Goal: Register for event/course

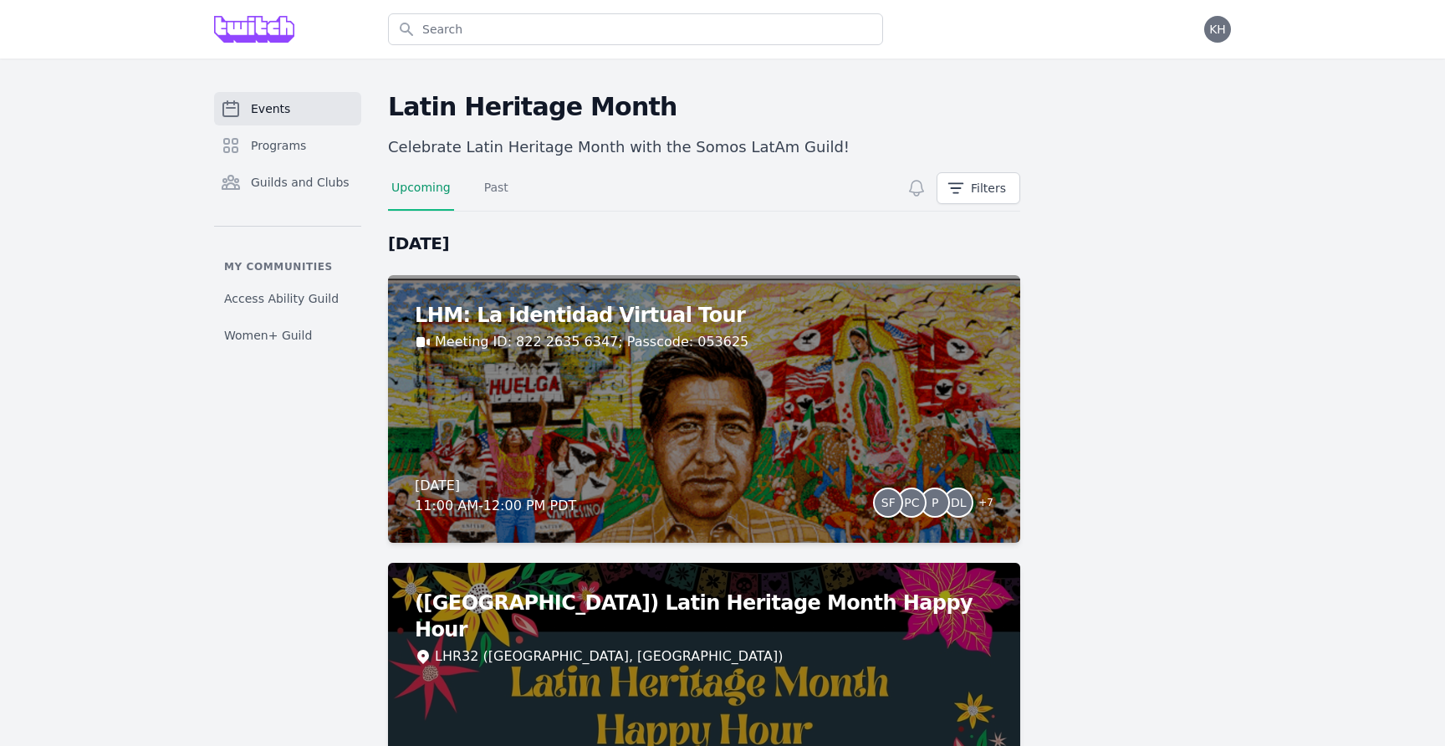
click at [278, 113] on span "Events" at bounding box center [270, 108] width 39 height 17
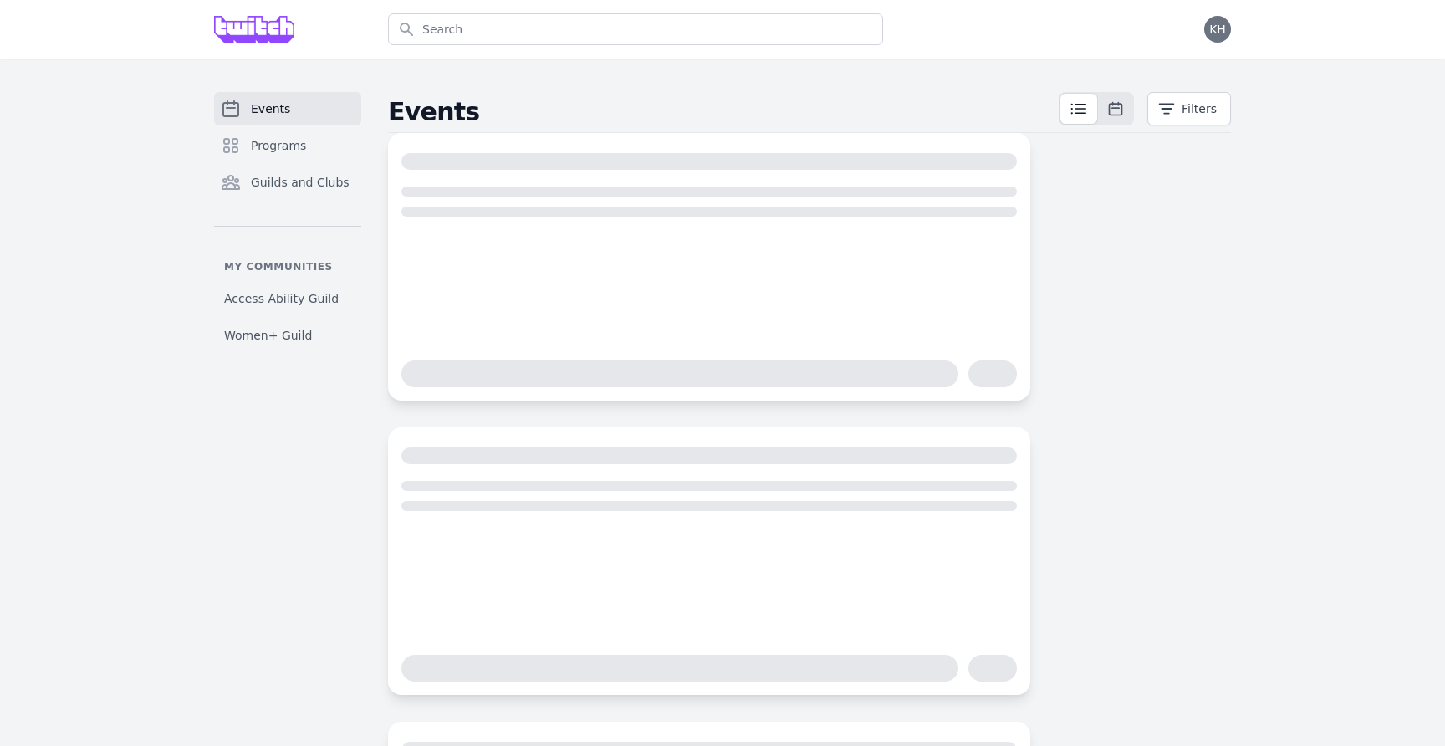
click at [273, 28] on img at bounding box center [254, 29] width 80 height 27
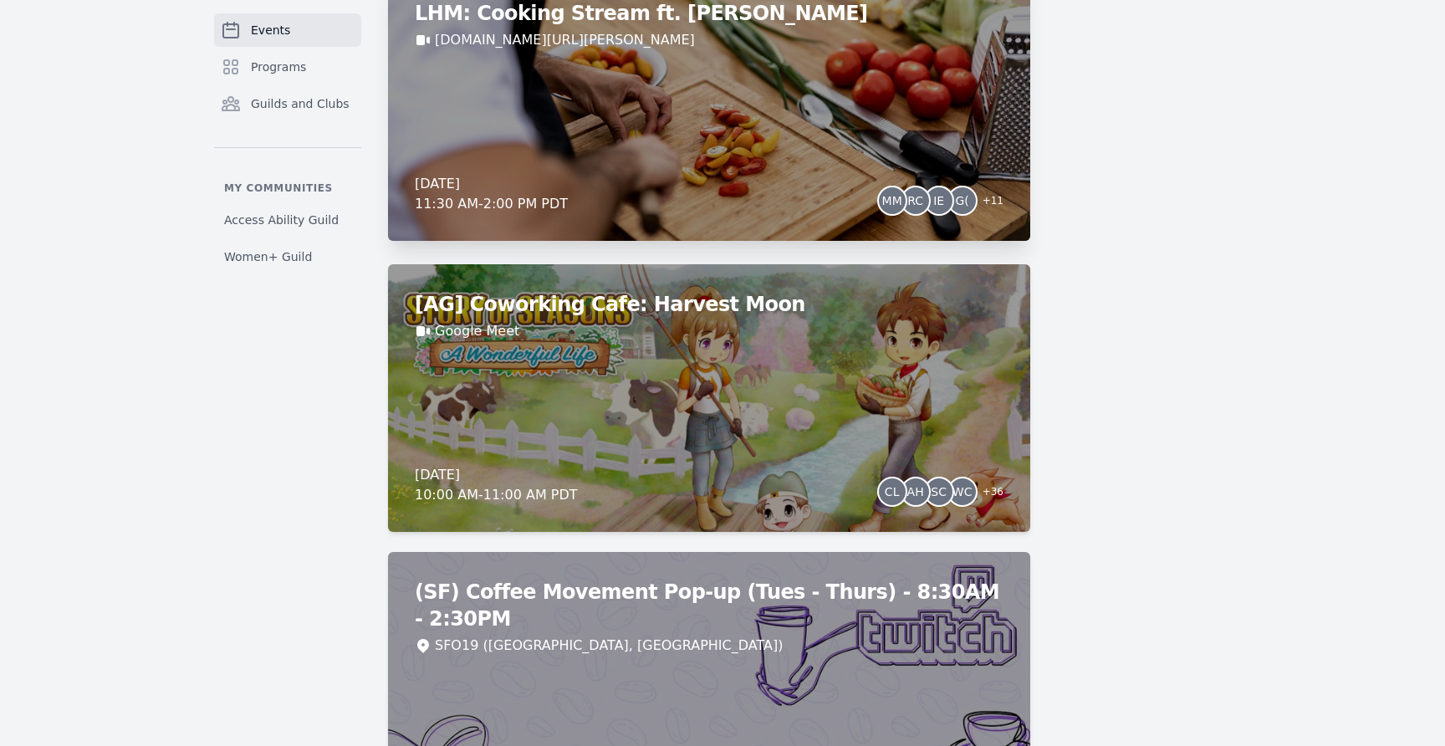
scroll to position [2307, 0]
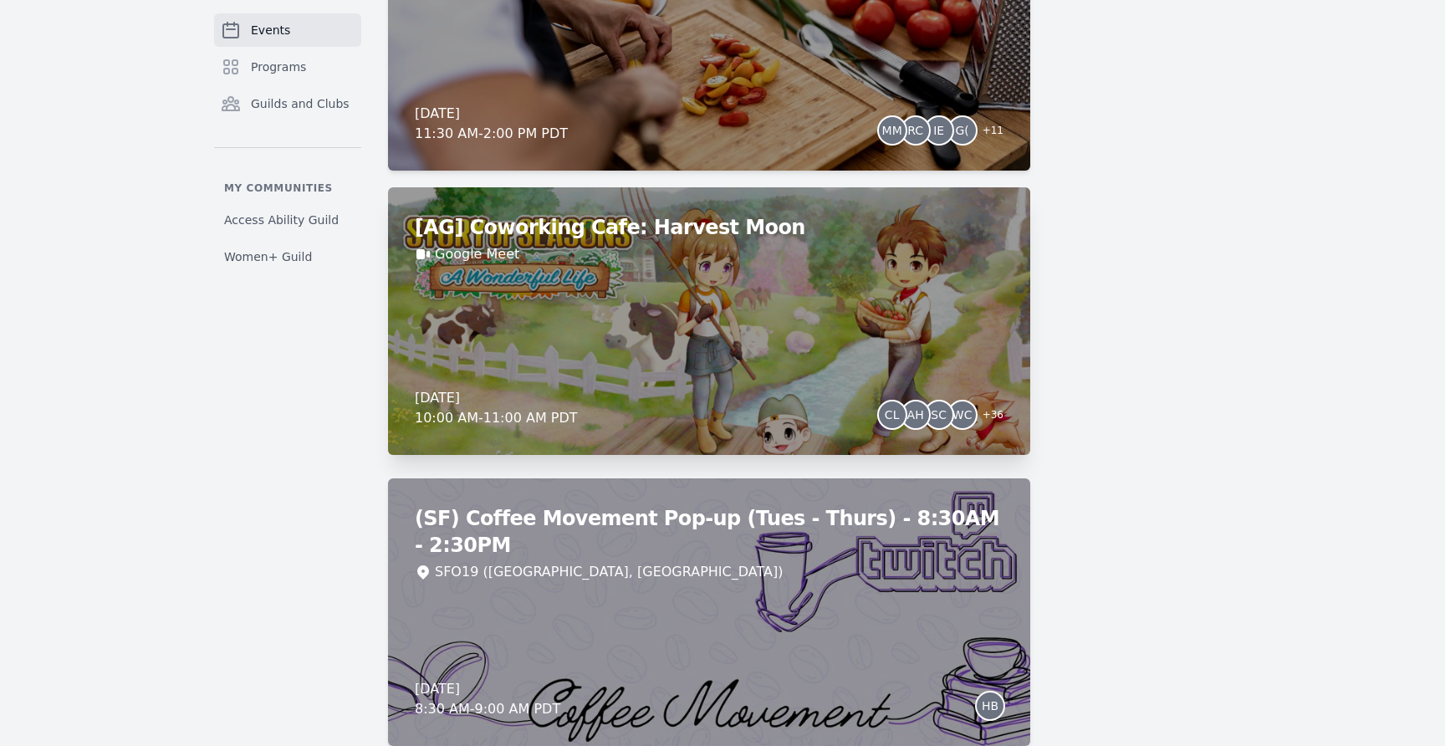
click at [663, 239] on h2 "[AG] Coworking Cafe: Harvest Moon" at bounding box center [709, 227] width 589 height 27
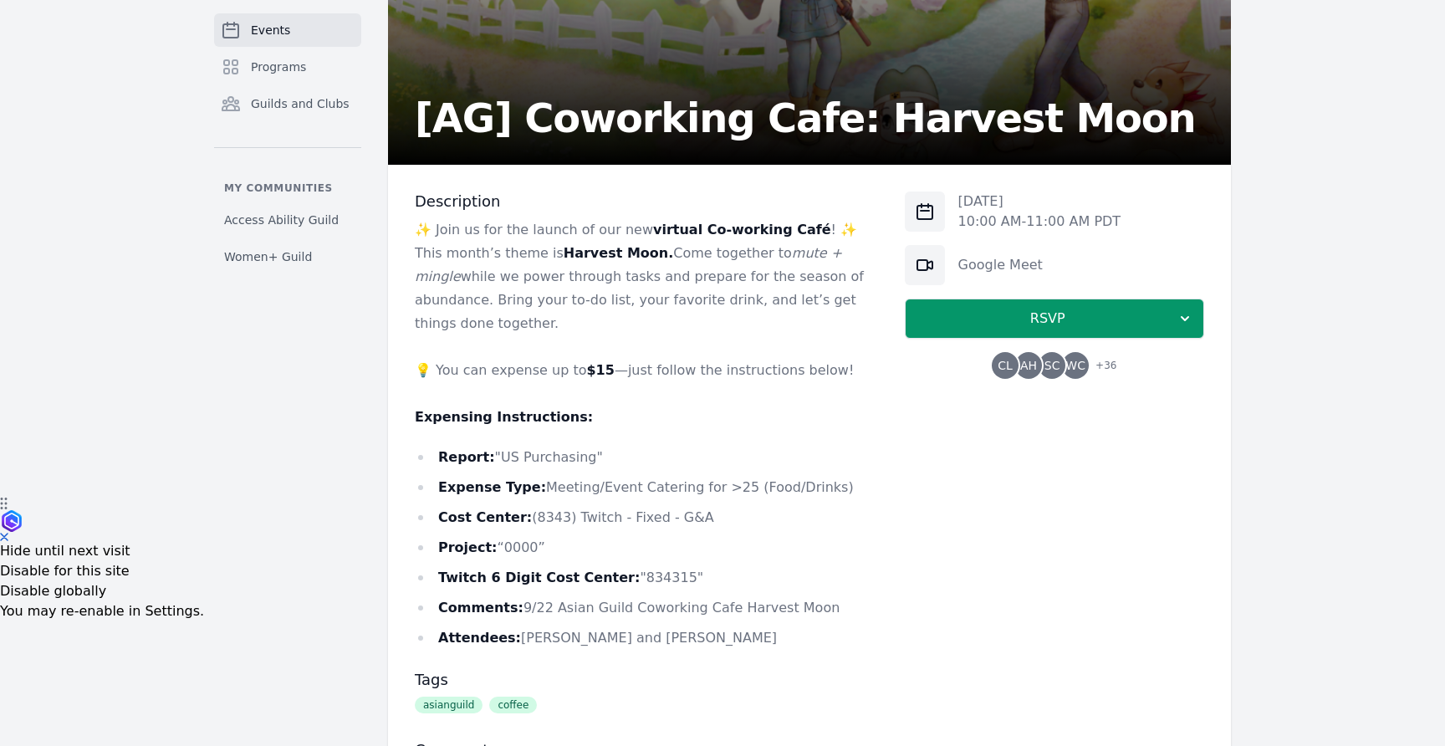
scroll to position [255, 0]
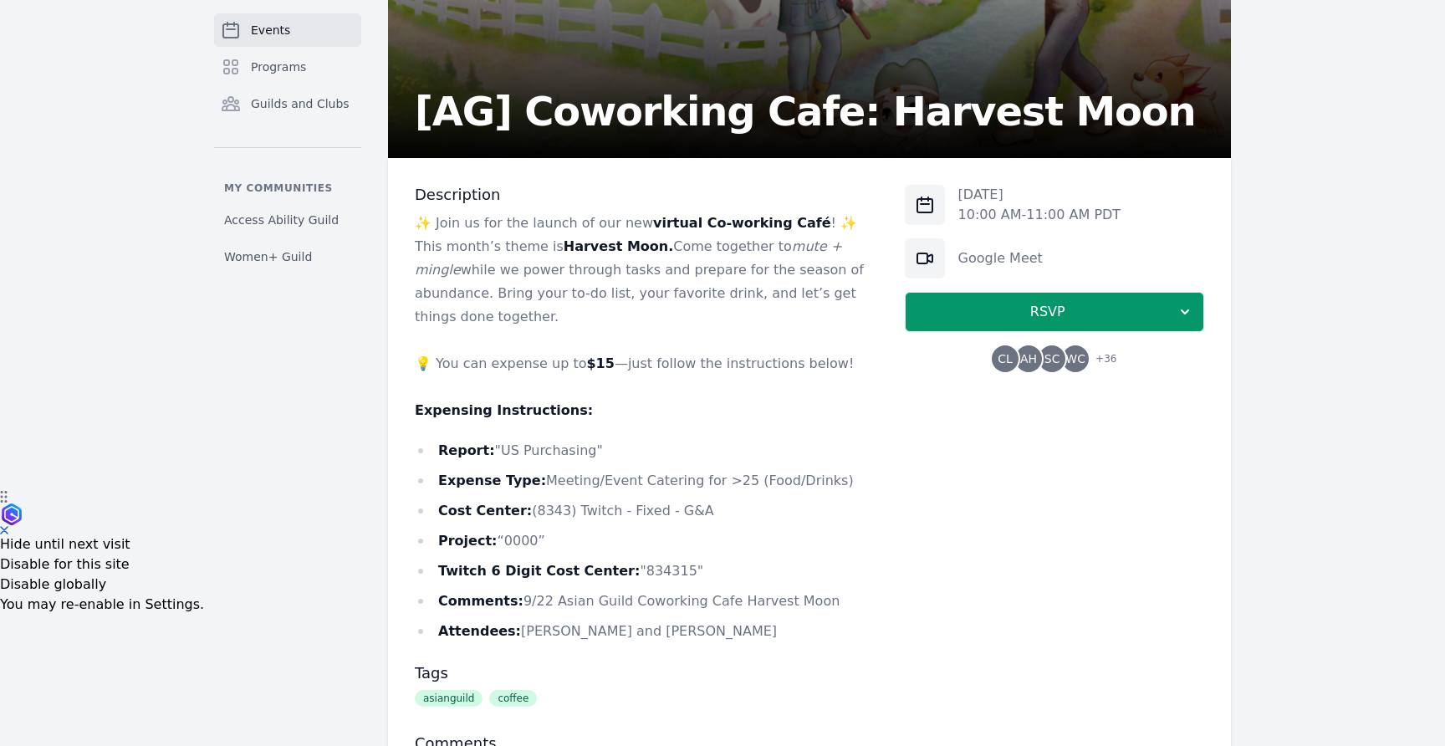
click at [627, 191] on h3 "Description" at bounding box center [646, 195] width 463 height 20
drag, startPoint x: 548, startPoint y: 268, endPoint x: 820, endPoint y: 279, distance: 272.8
click at [820, 279] on p "✨ Join us for the launch of our new virtual Co-working Café ! ✨ This month’s th…" at bounding box center [646, 270] width 463 height 117
click at [821, 291] on p "✨ Join us for the launch of our new virtual Co-working Café ! ✨ This month’s th…" at bounding box center [646, 270] width 463 height 117
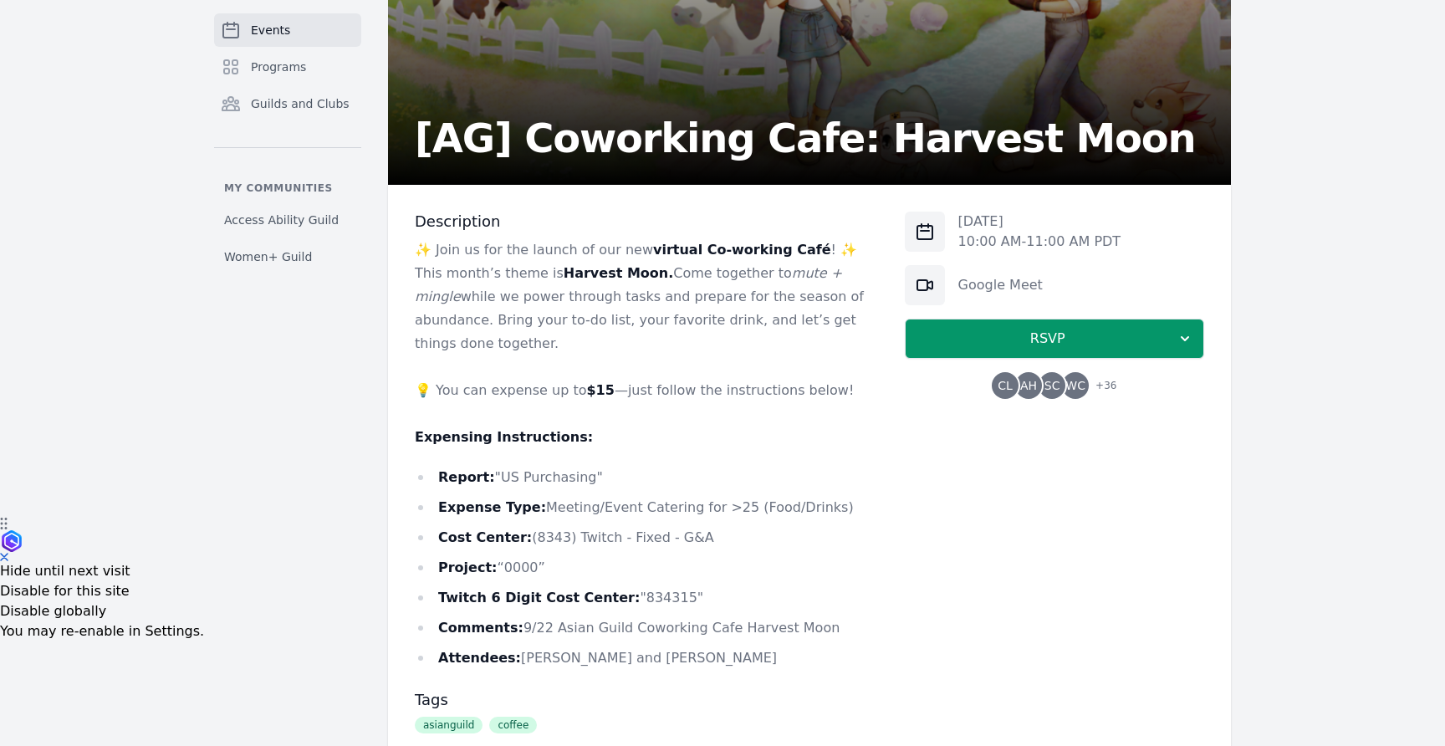
scroll to position [227, 0]
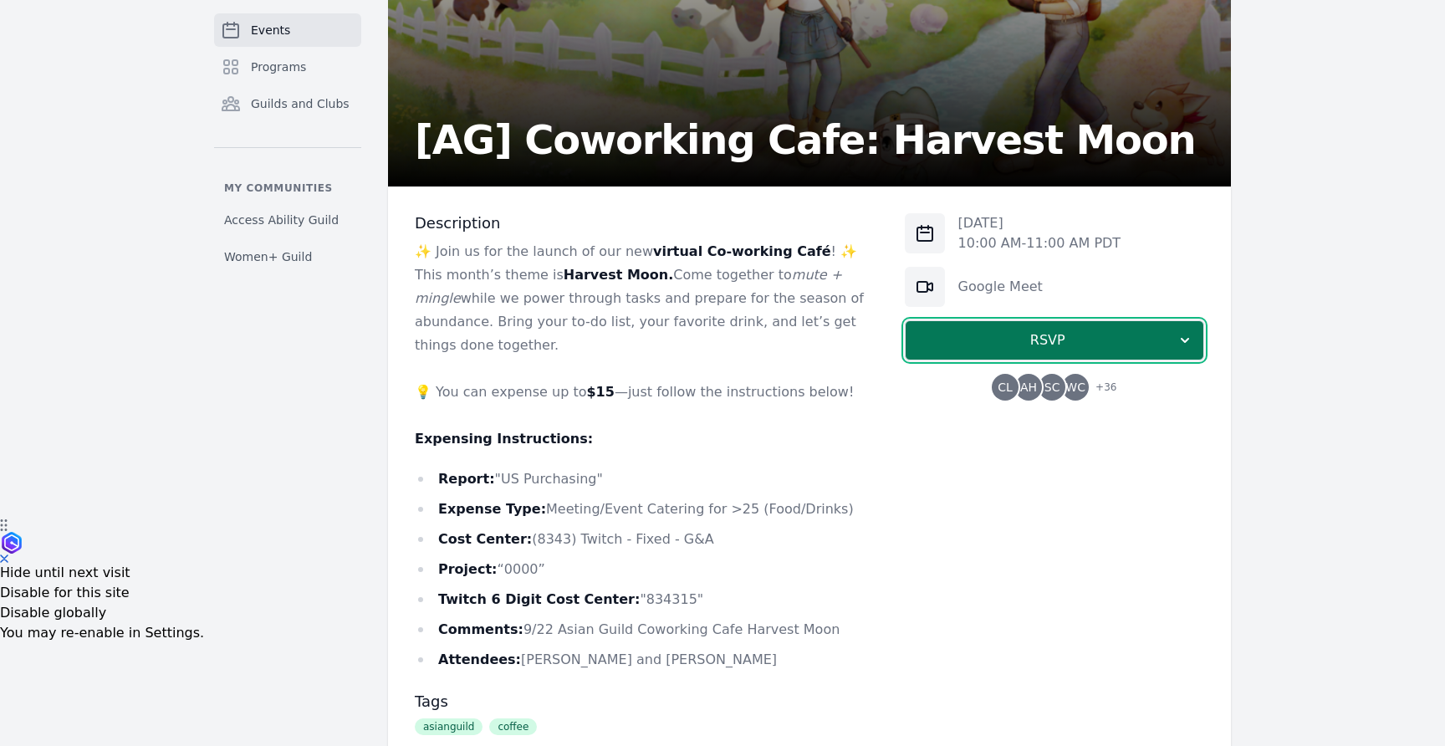
click at [1033, 338] on span "RSVP" at bounding box center [1048, 340] width 258 height 20
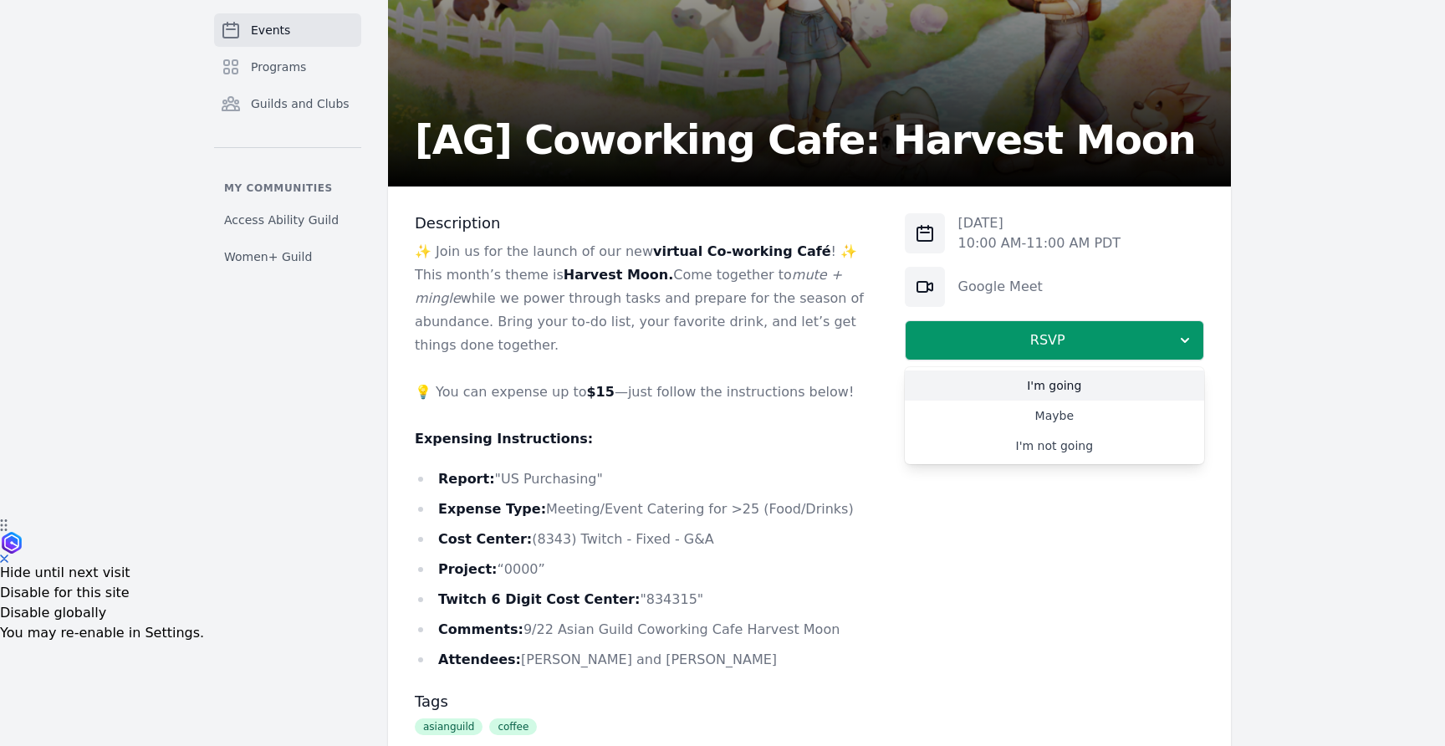
click at [1064, 385] on link "I'm going" at bounding box center [1054, 385] width 299 height 30
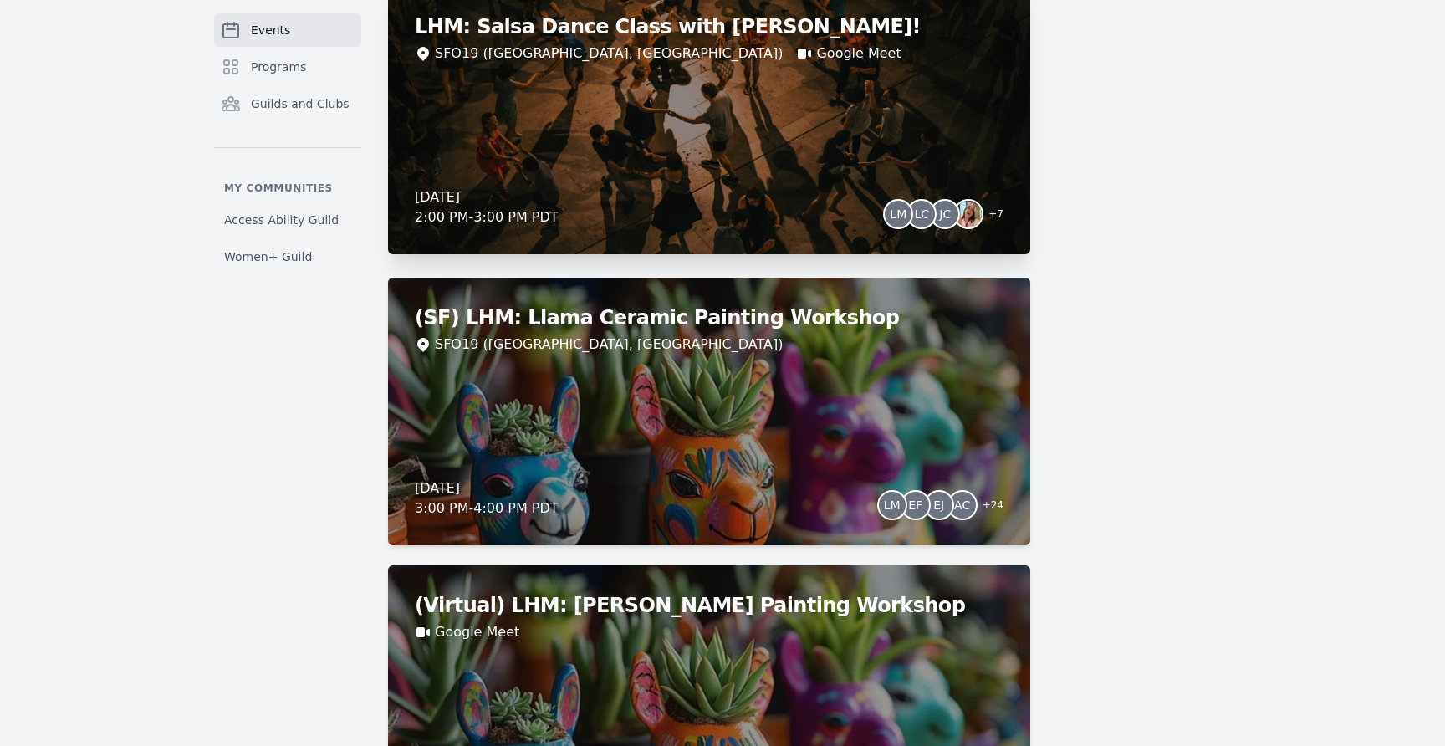
scroll to position [4584, 0]
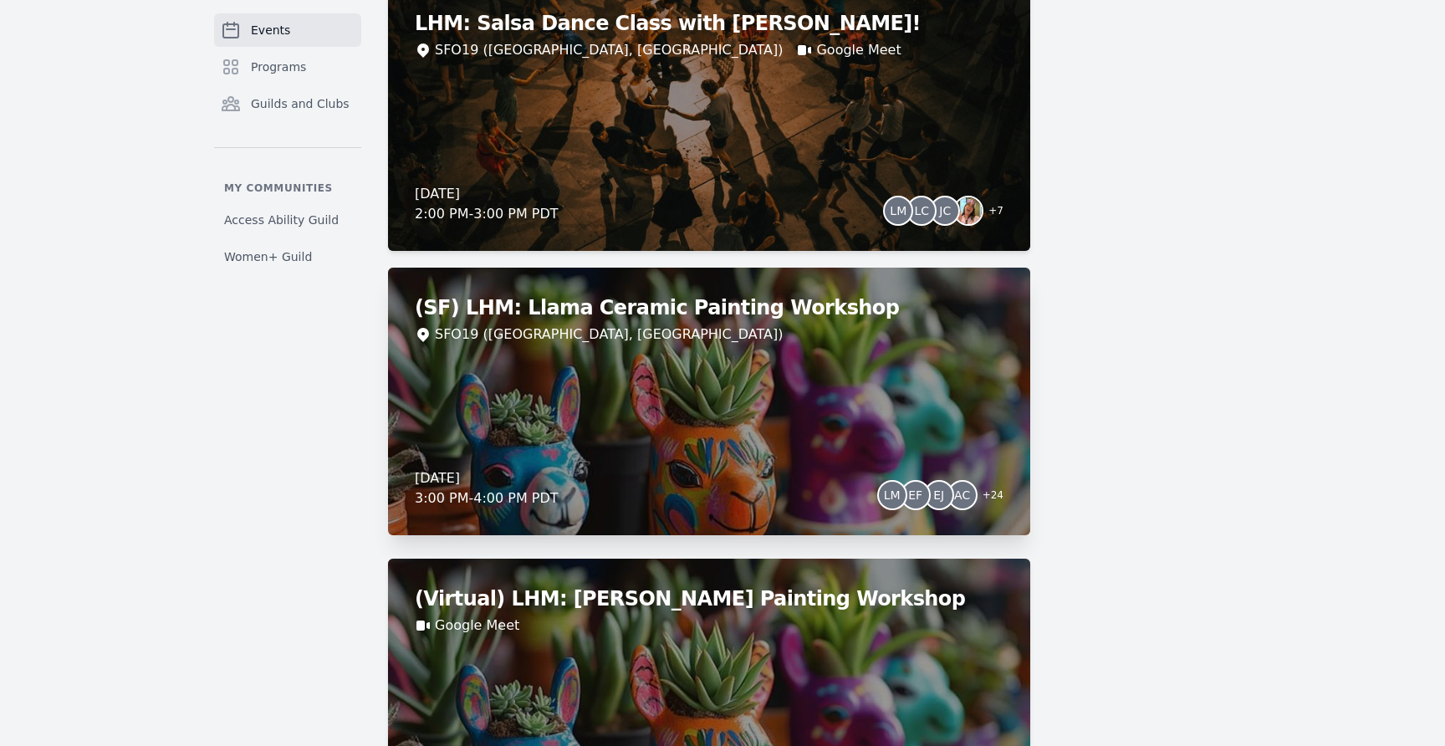
click at [723, 372] on div "(SF) LHM: Llama Ceramic Painting Workshop SFO19 (San Francisco, CA) Thursday, O…" at bounding box center [709, 402] width 642 height 268
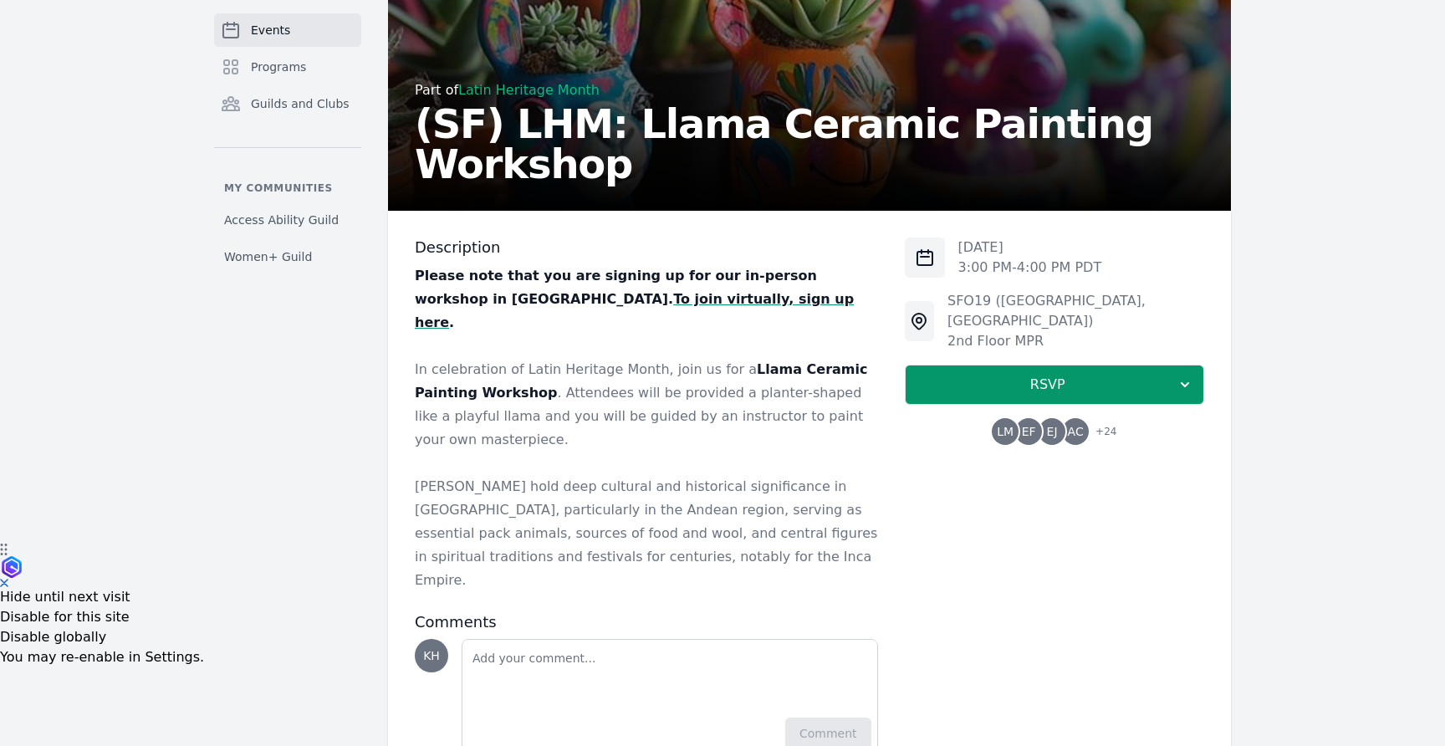
scroll to position [197, 0]
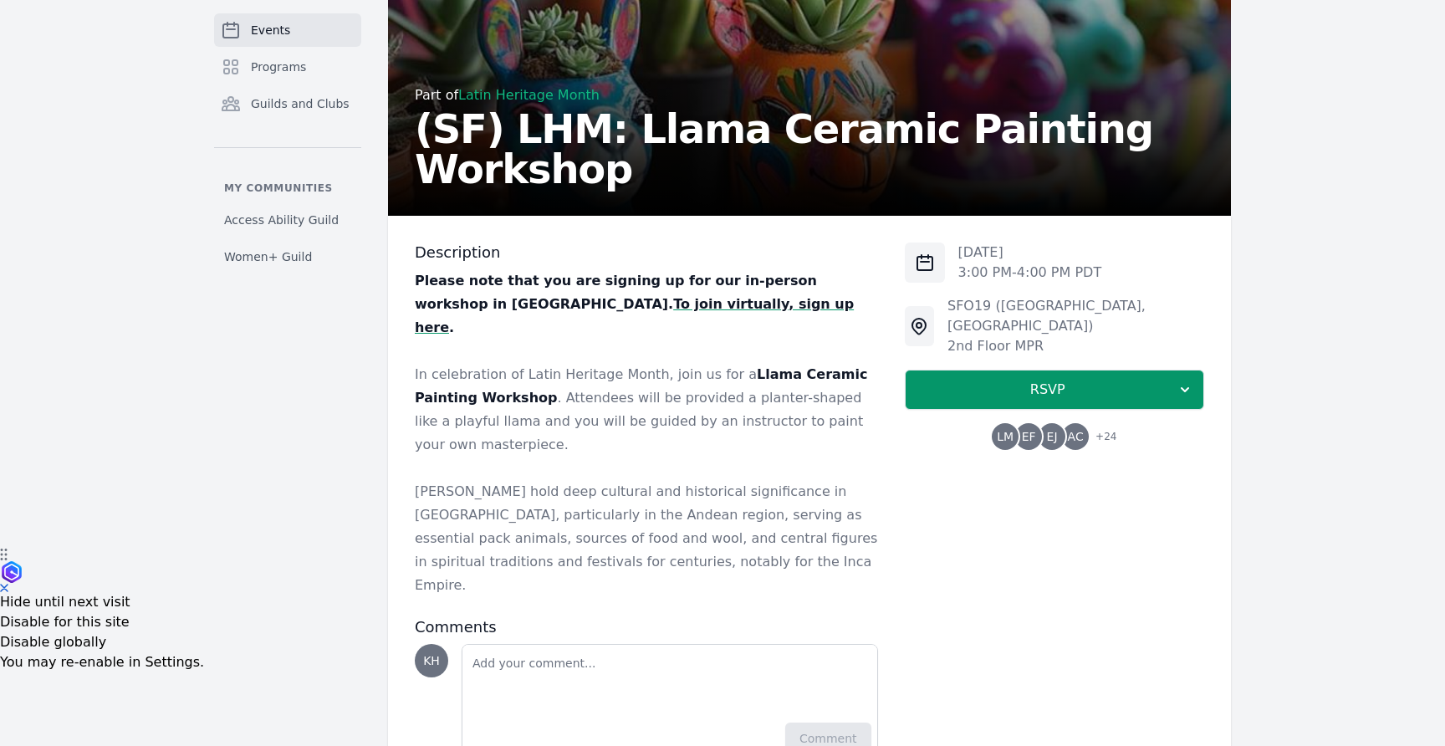
click at [481, 299] on strong "To join virtually, sign up here" at bounding box center [634, 315] width 439 height 39
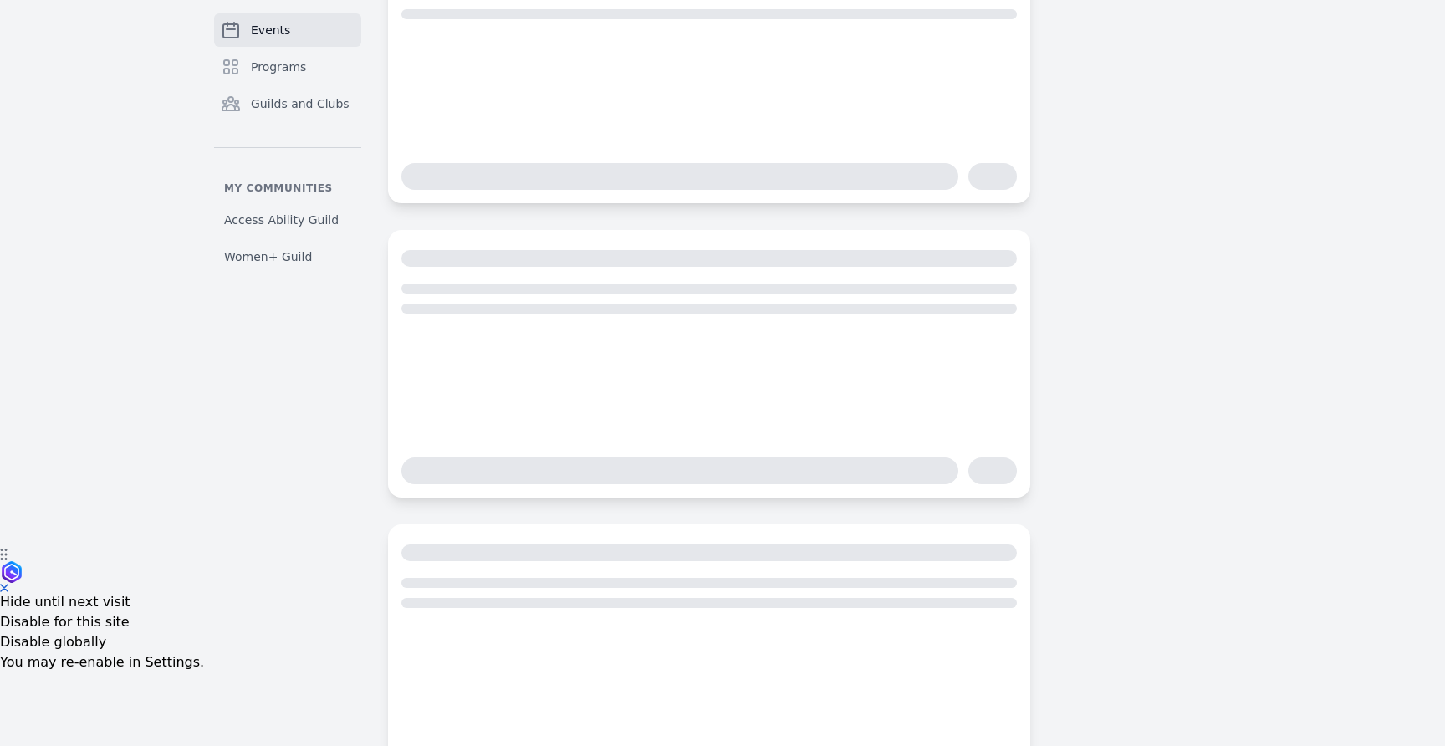
scroll to position [277, 0]
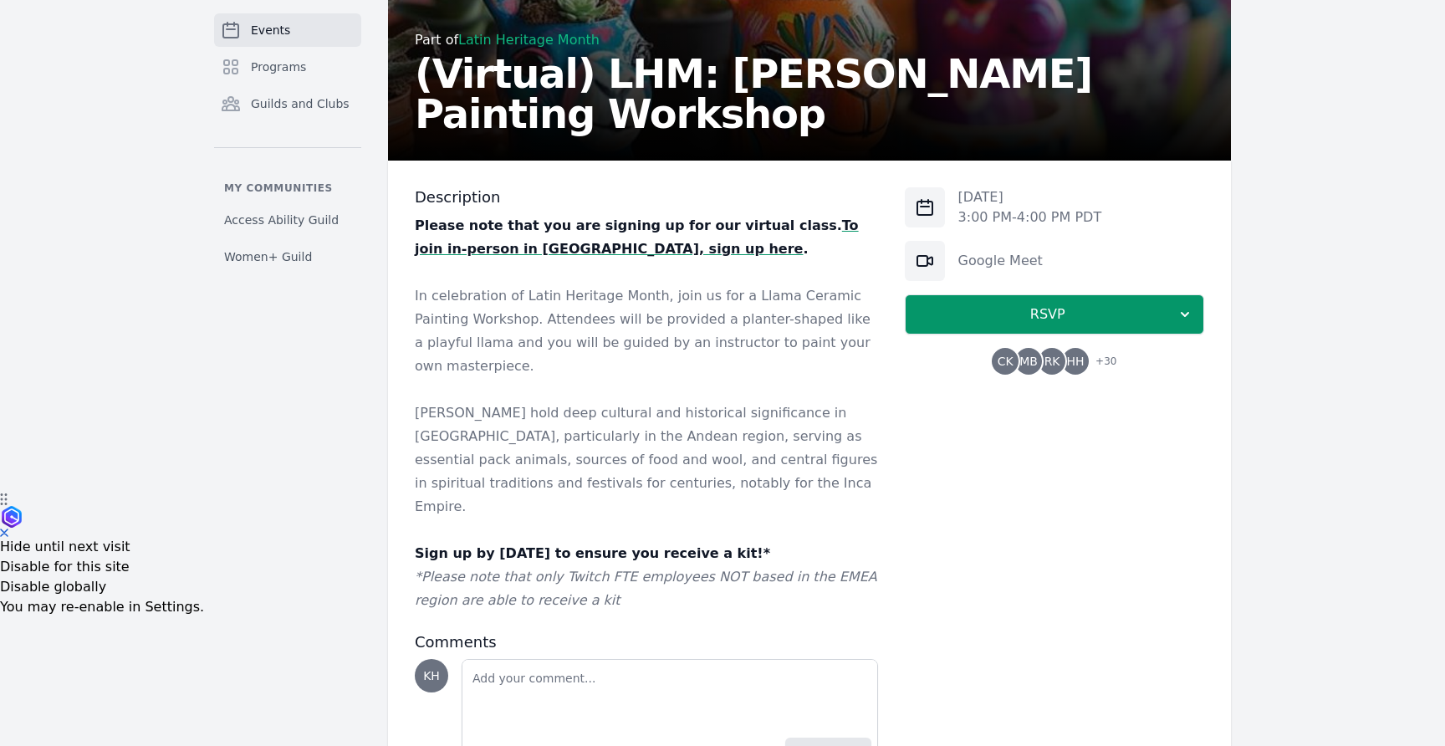
scroll to position [258, 0]
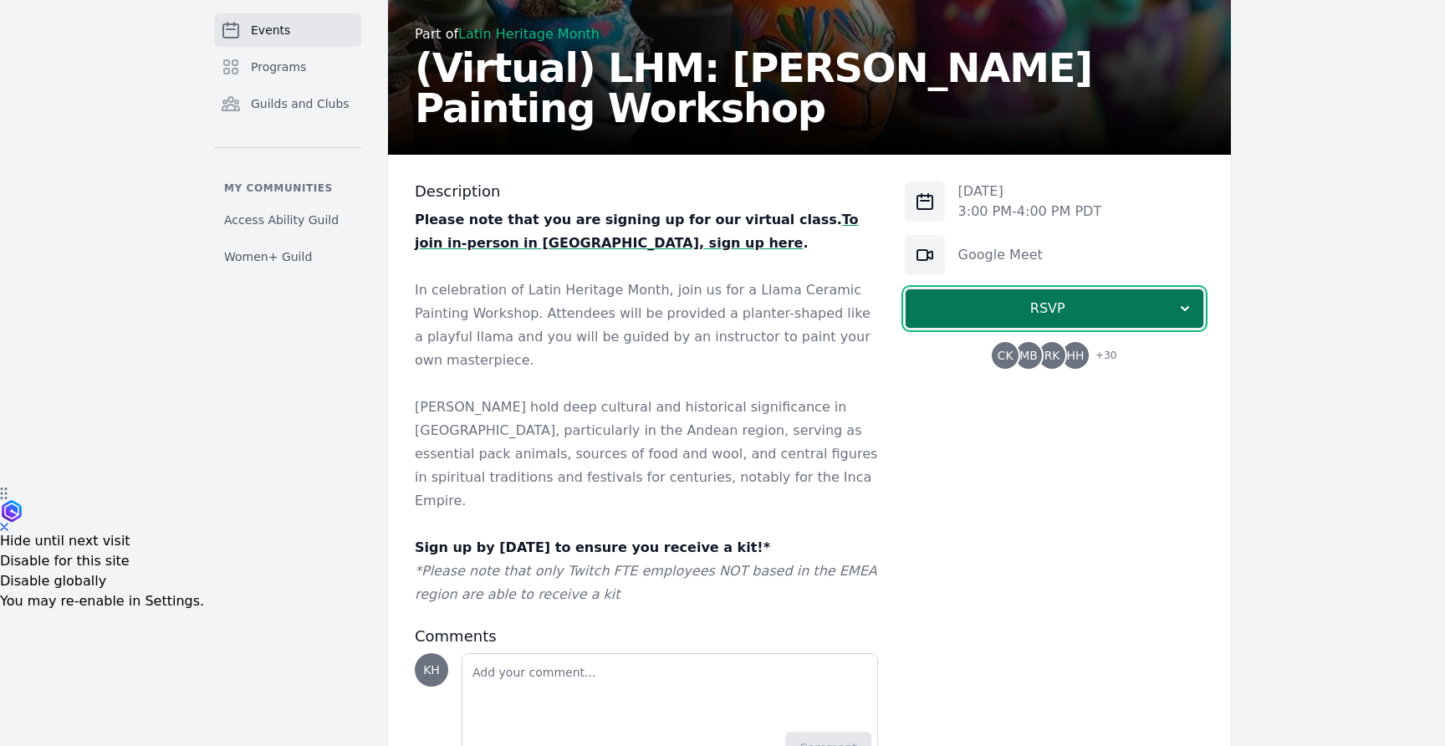
click at [1088, 296] on button "RSVP" at bounding box center [1054, 308] width 299 height 40
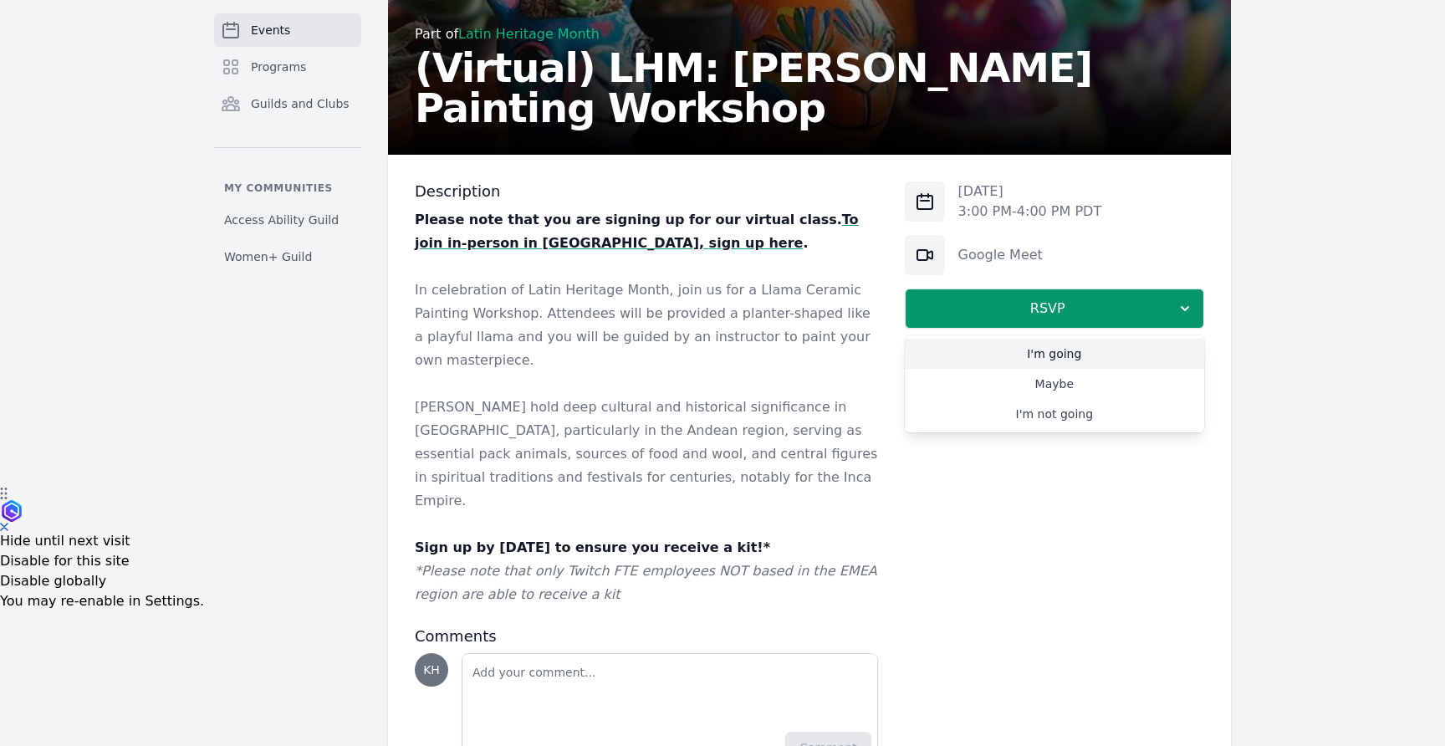
click at [1058, 354] on link "I'm going" at bounding box center [1054, 354] width 299 height 30
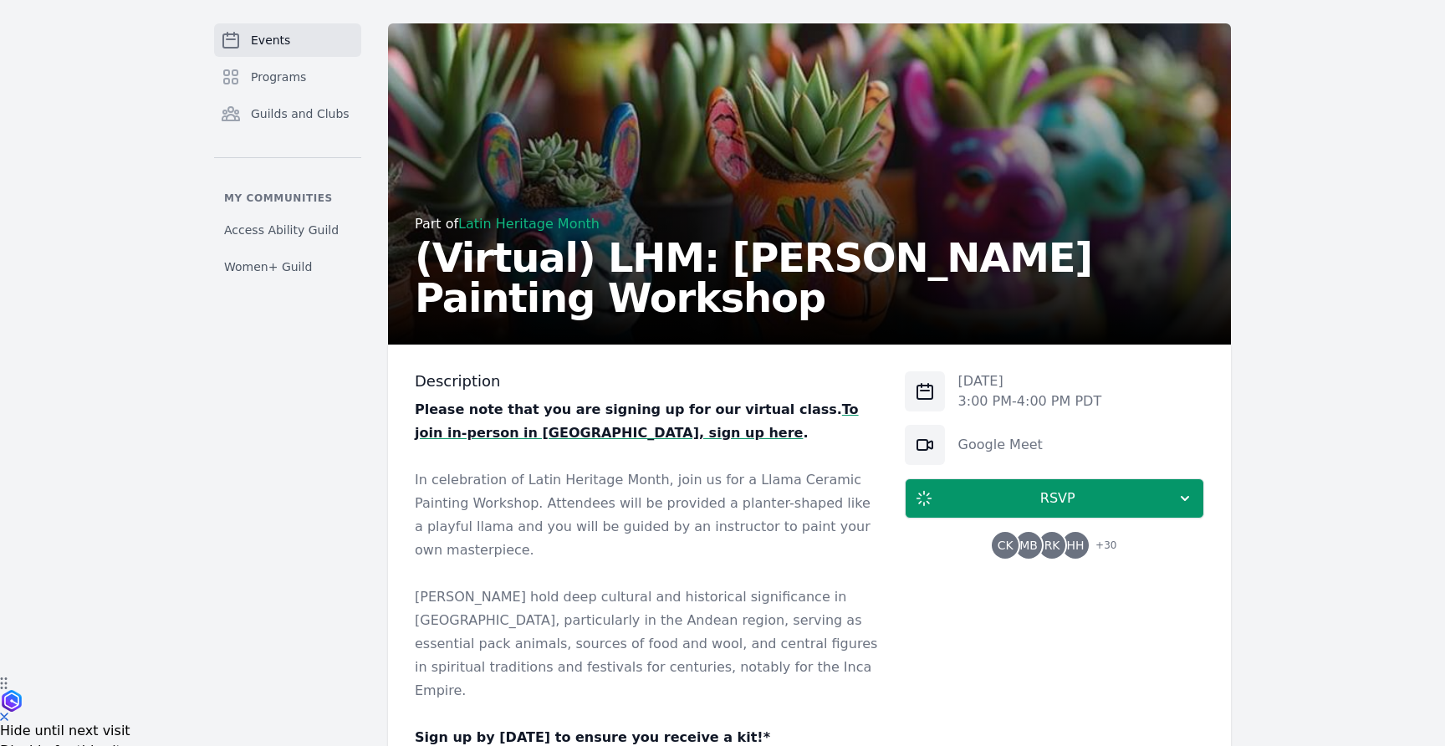
scroll to position [838, 0]
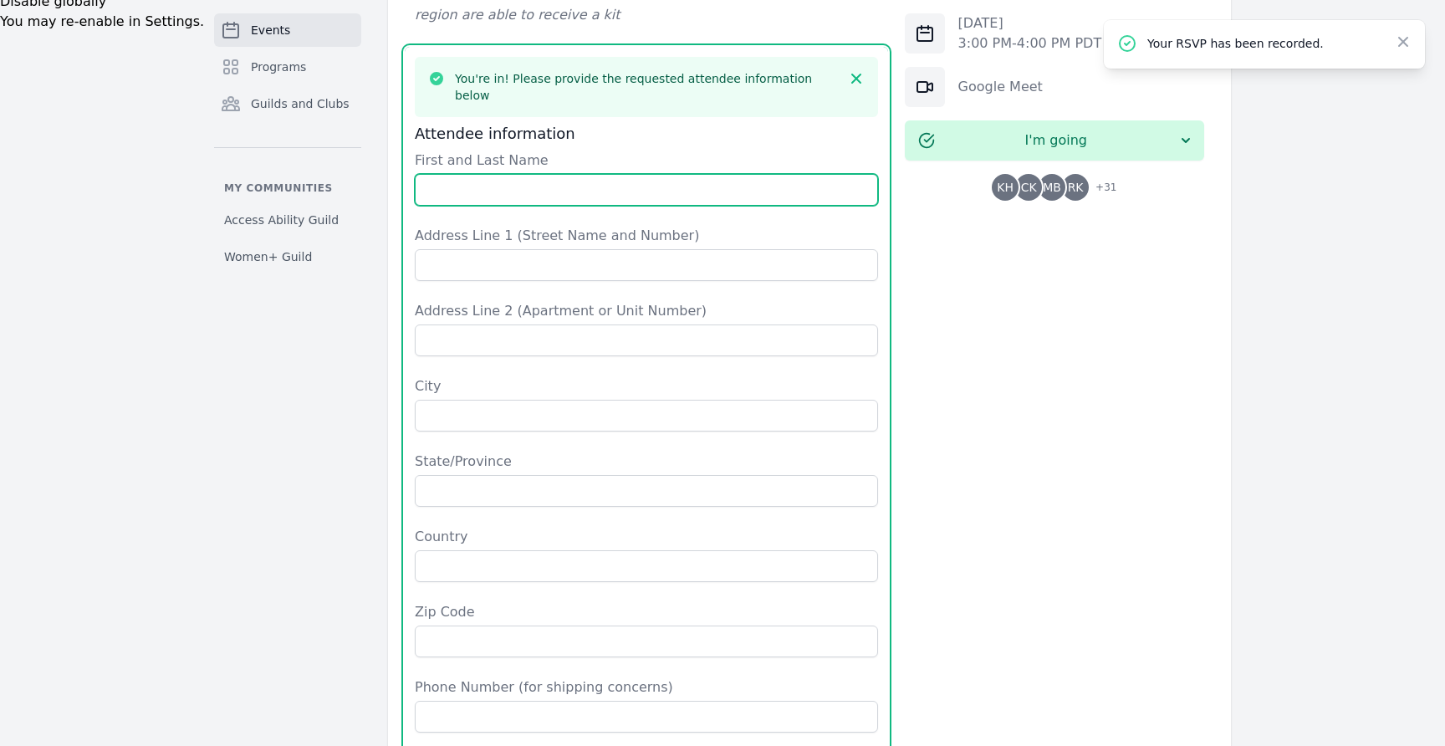
click at [600, 174] on input "First and Last Name" at bounding box center [646, 190] width 463 height 32
type input "Kate Hogan"
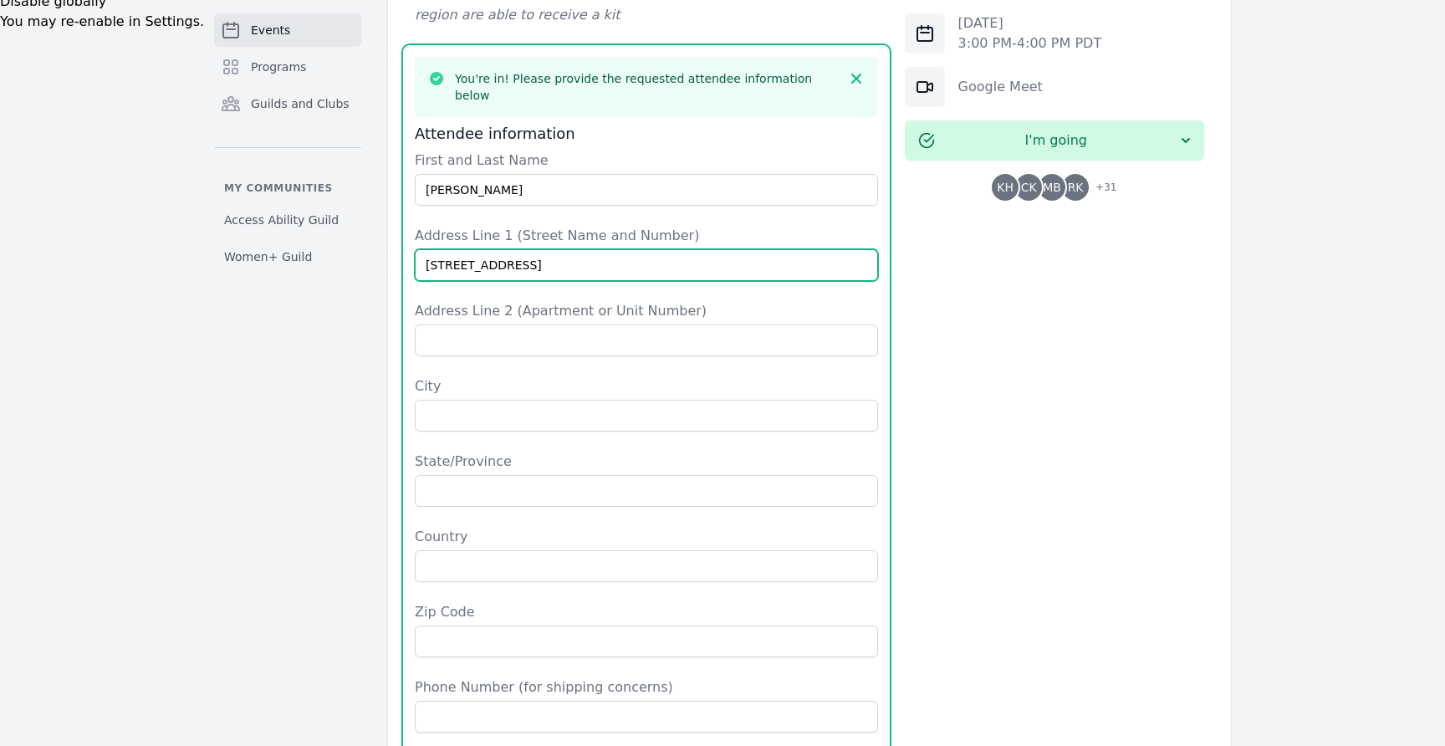
type input "1309 Louisville Ave"
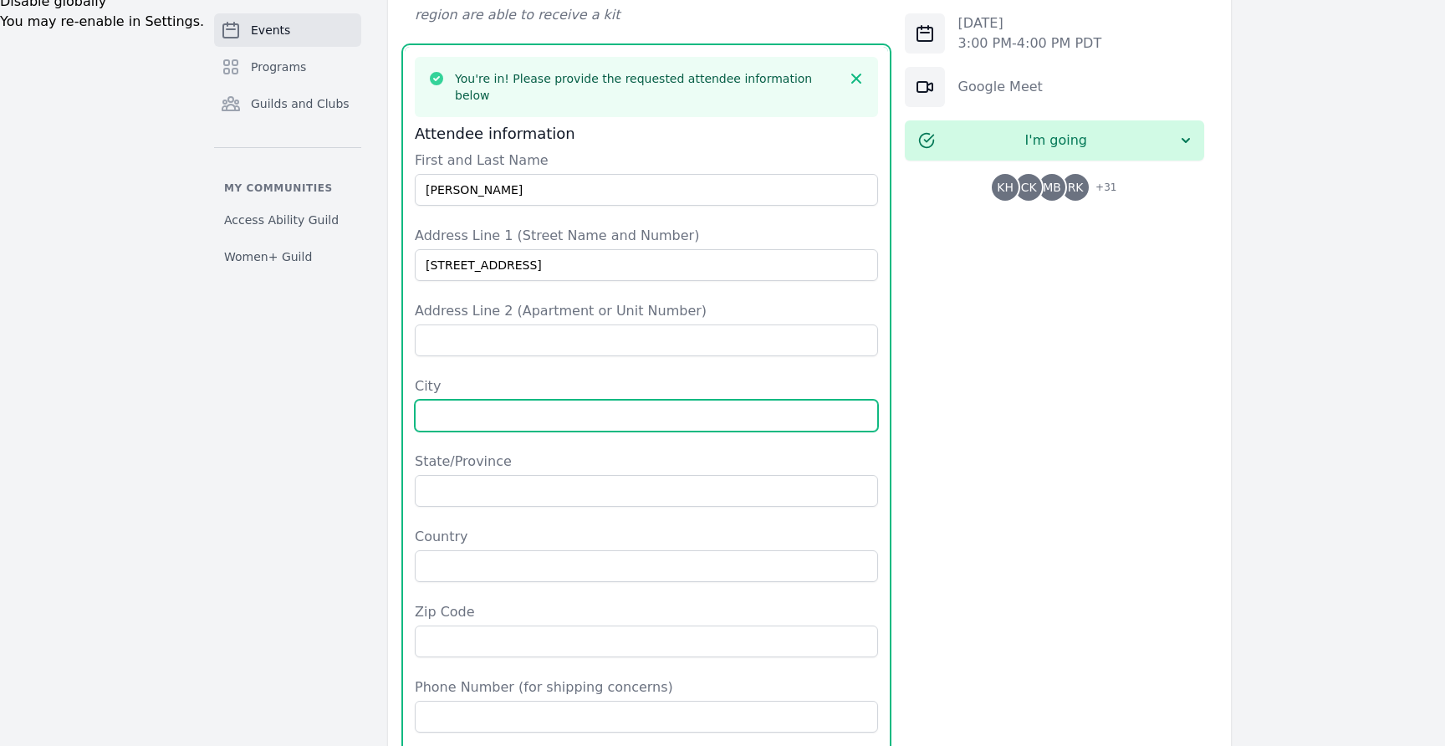
click at [502, 400] on input "City" at bounding box center [646, 416] width 463 height 32
type input "Saint Louis"
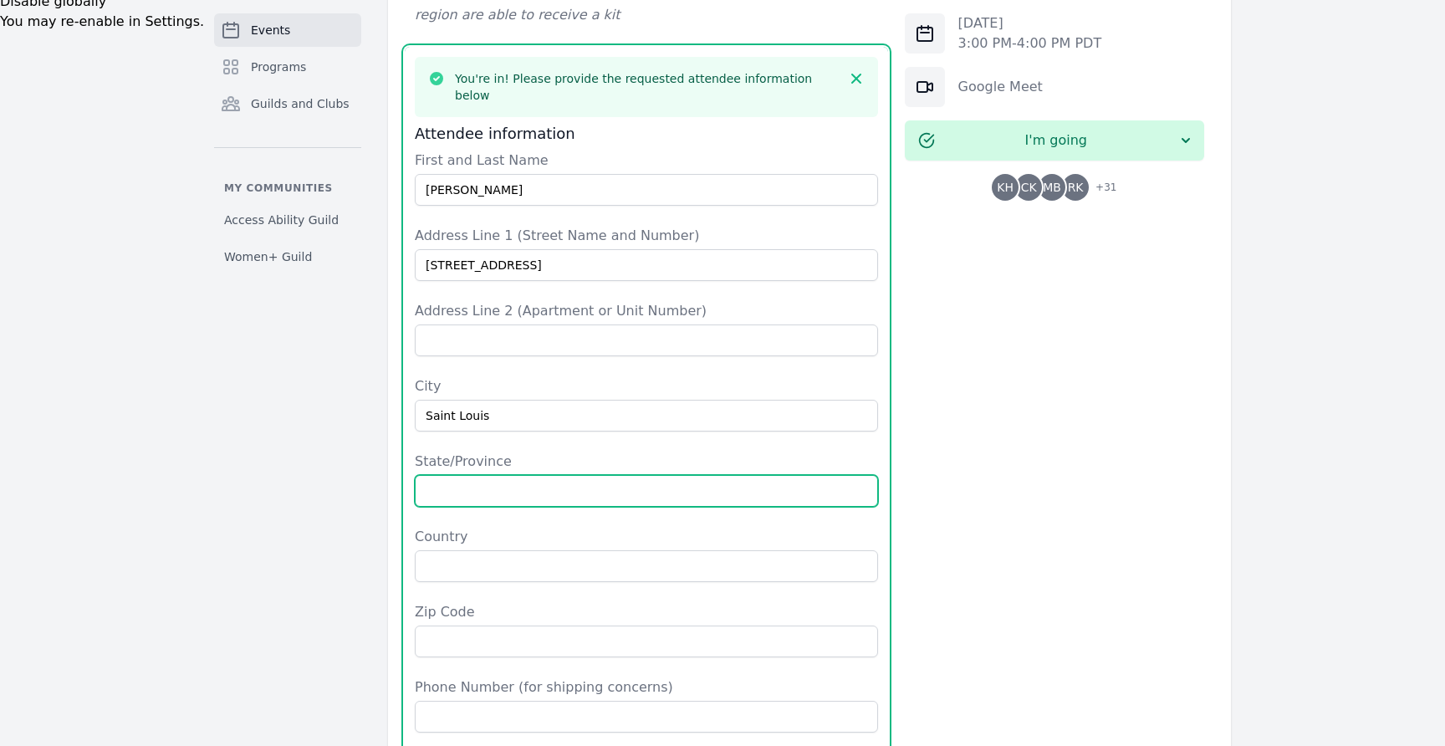
click at [518, 475] on input "State/Province" at bounding box center [646, 491] width 463 height 32
type input "MO"
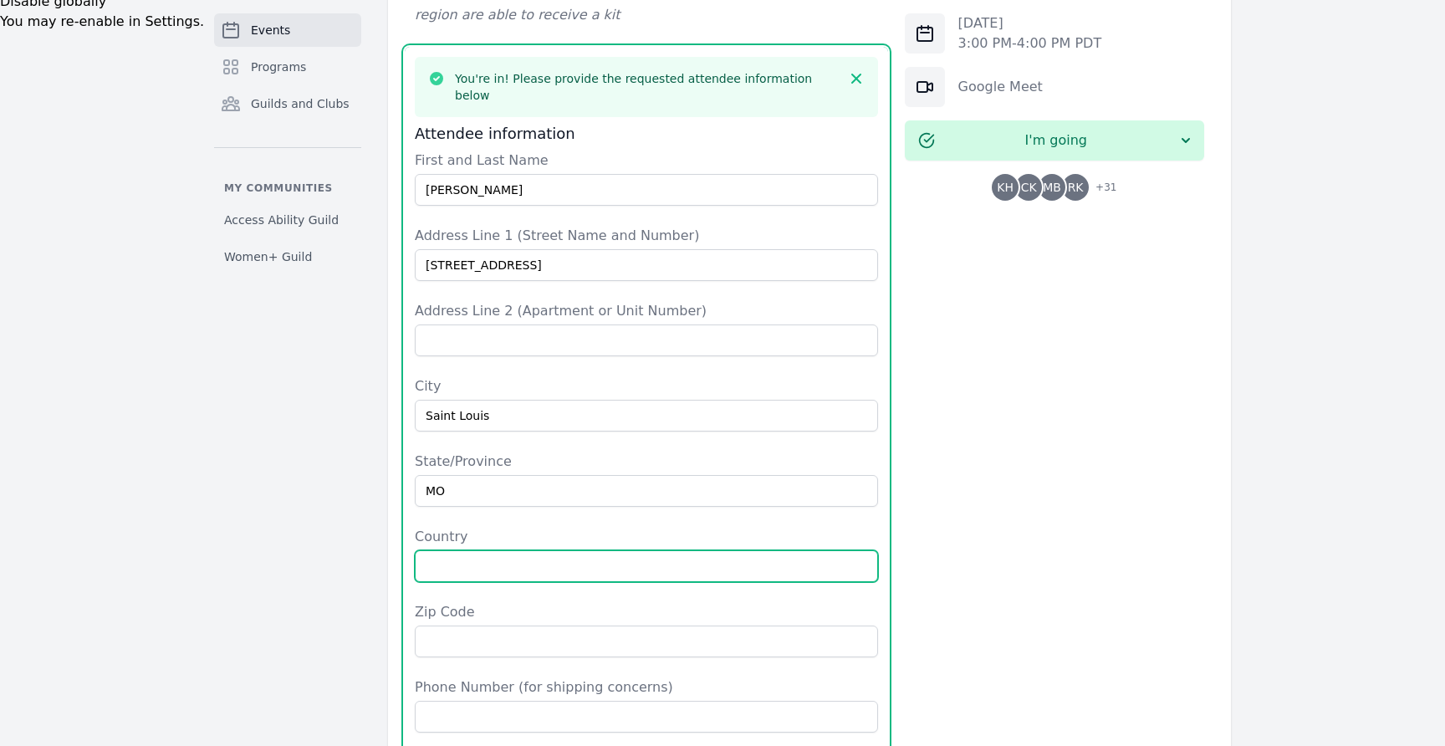
click at [508, 550] on input "Country" at bounding box center [646, 566] width 463 height 32
type input "USA"
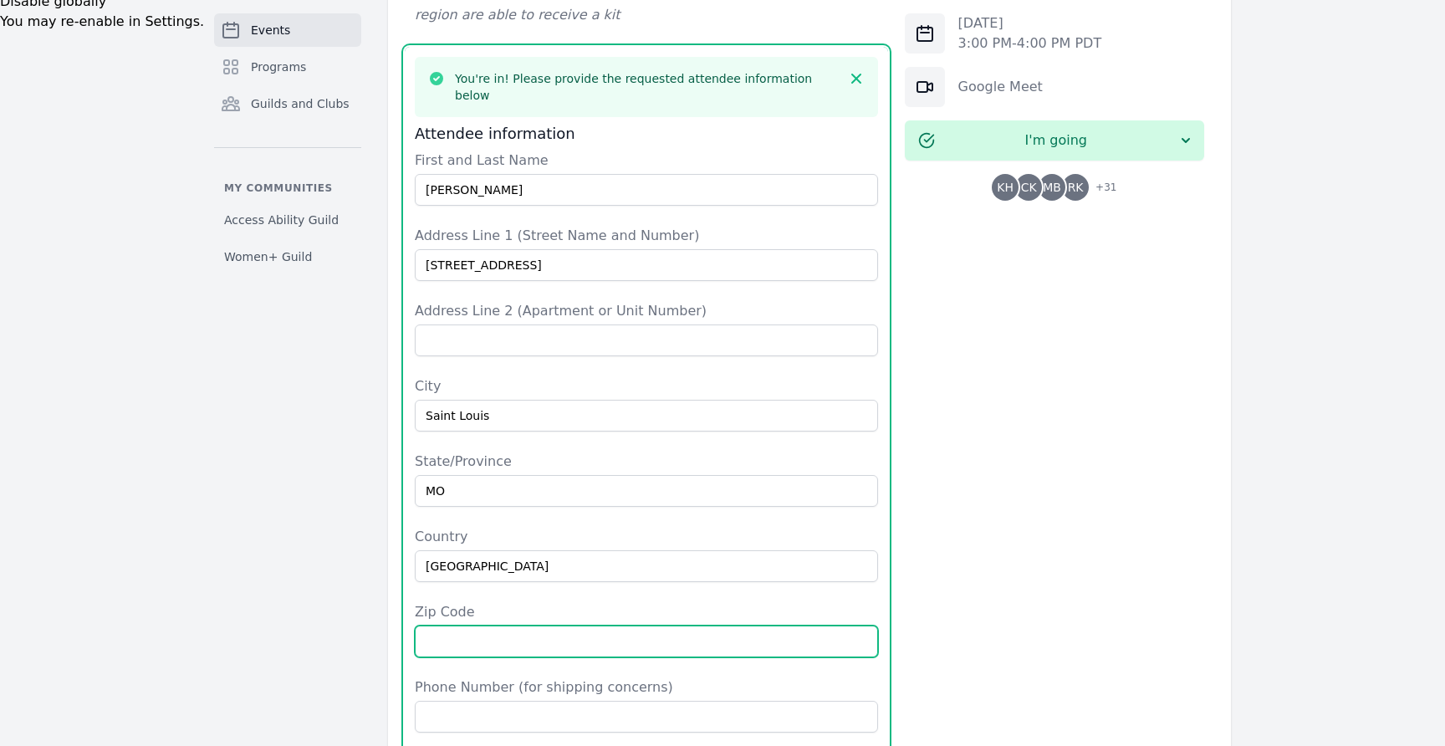
click at [510, 625] on input "Zip Code" at bounding box center [646, 641] width 463 height 32
type input "63139"
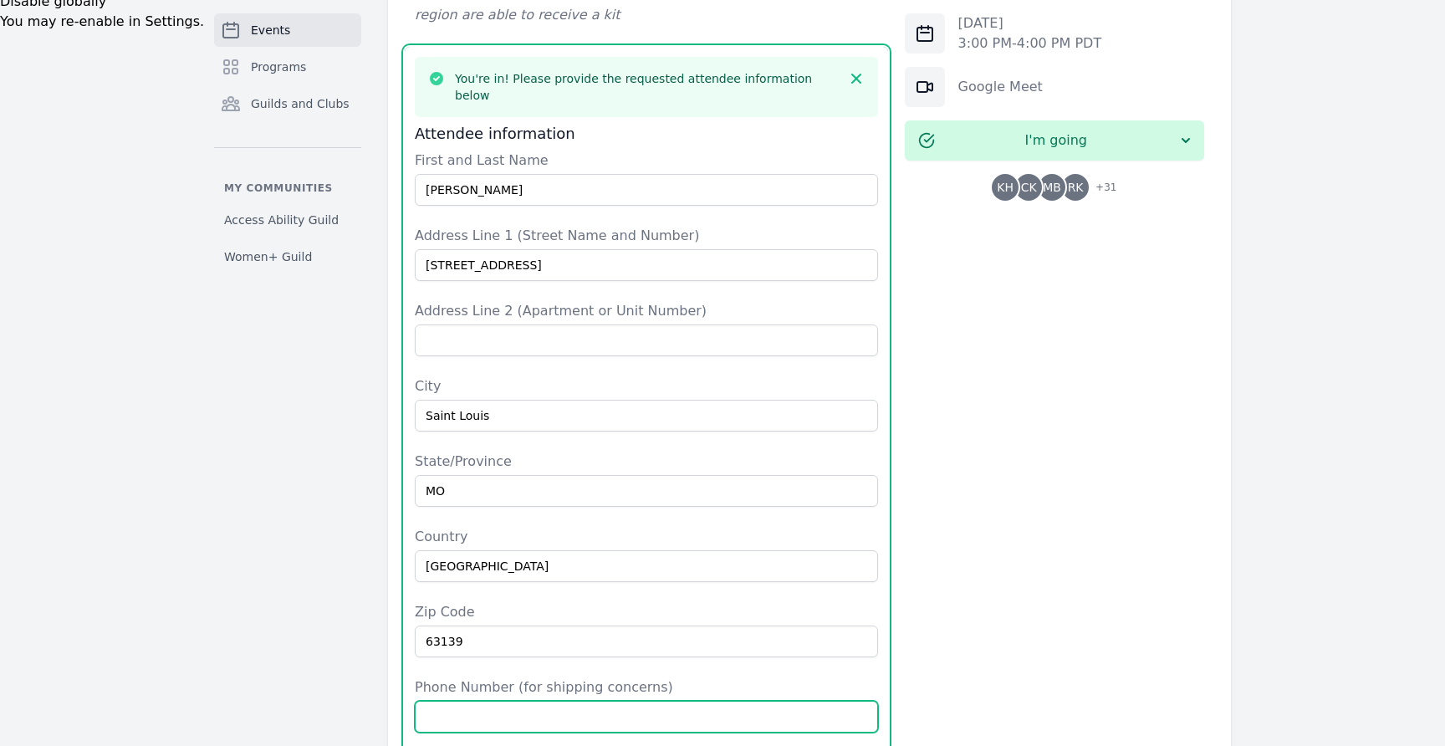
click at [566, 701] on input "Phone Number (for shipping concerns)" at bounding box center [646, 717] width 463 height 32
type input "6363463459"
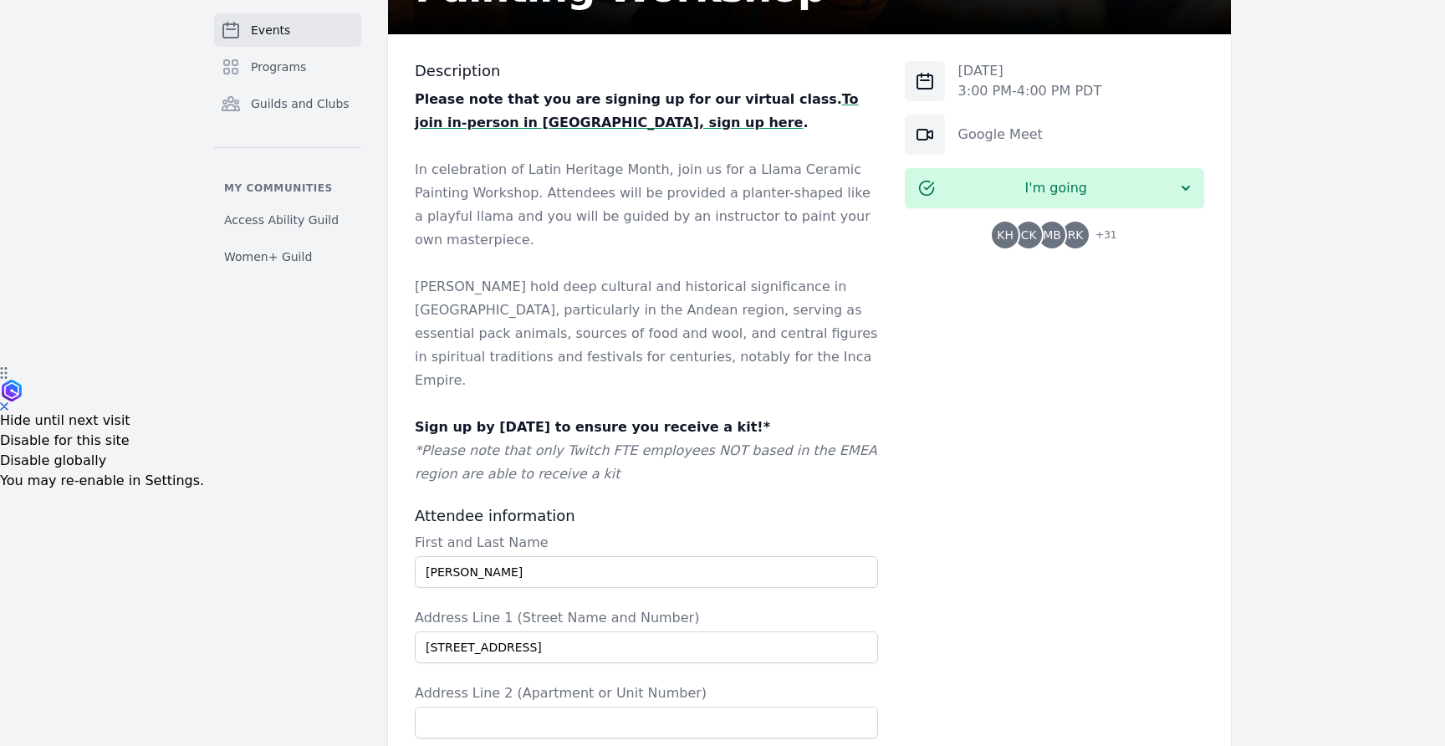
scroll to position [0, 0]
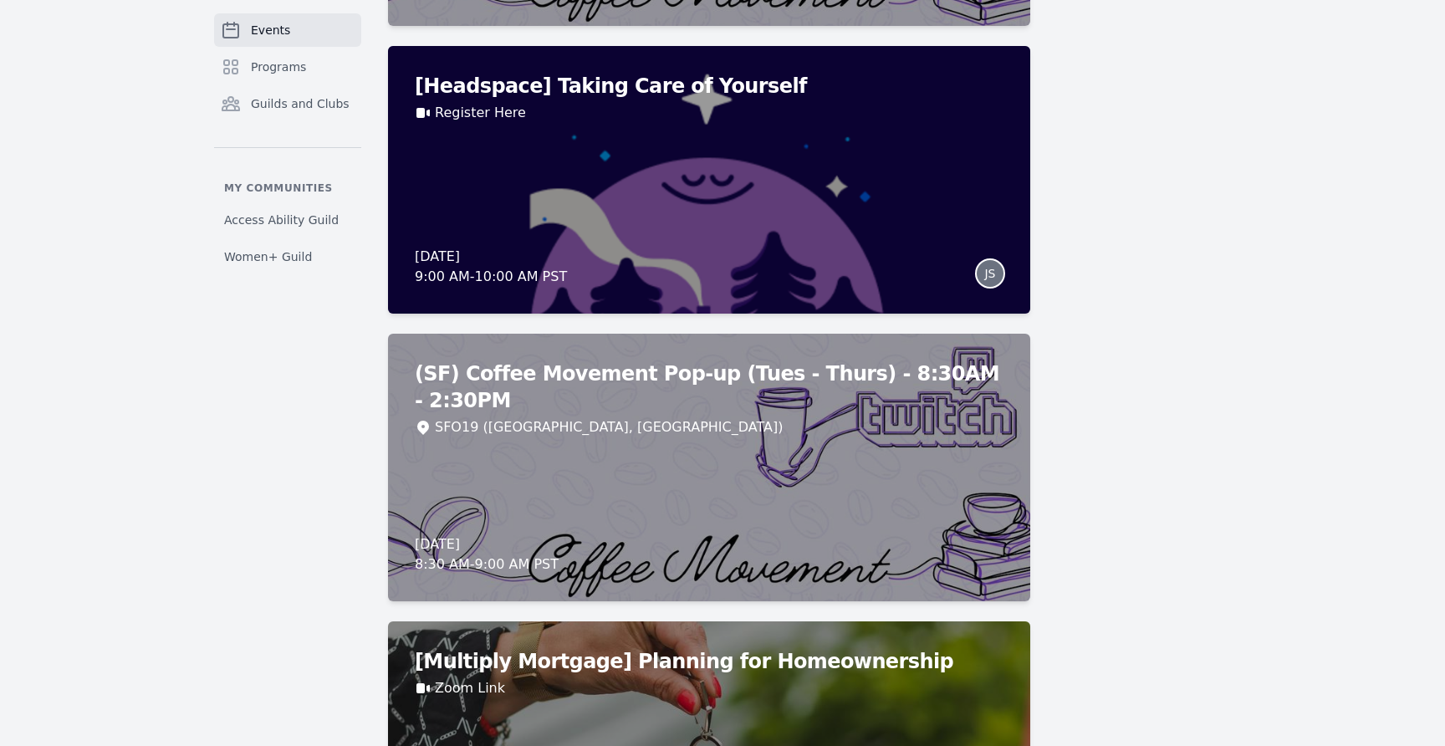
scroll to position [12916, 0]
